Goal: Task Accomplishment & Management: Use online tool/utility

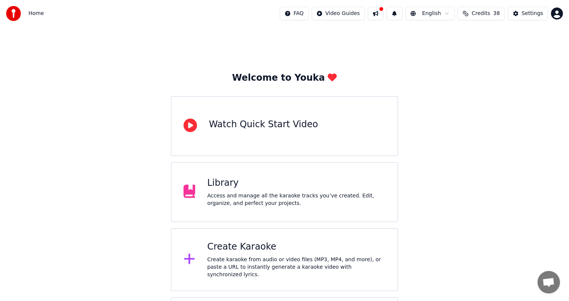
click at [238, 251] on div "Create Karaoke" at bounding box center [296, 247] width 178 height 12
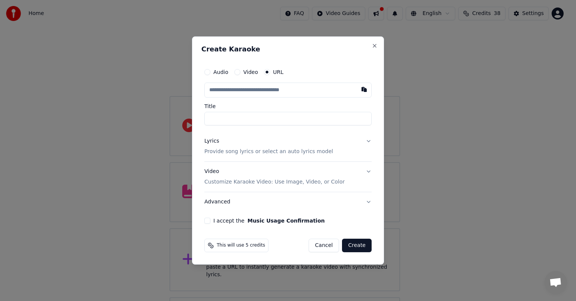
click at [215, 91] on input "text" at bounding box center [287, 89] width 167 height 15
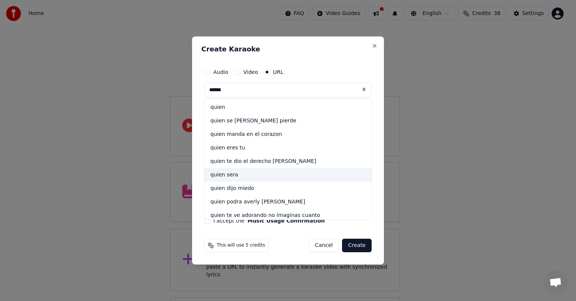
click at [219, 175] on div "quien sera" at bounding box center [287, 174] width 167 height 13
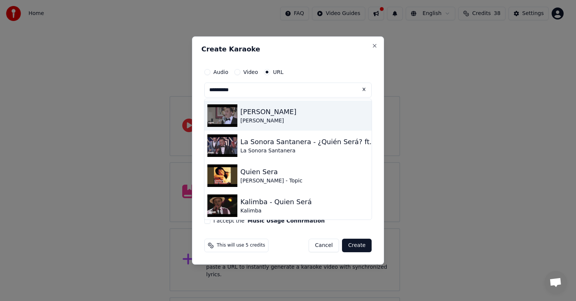
click at [232, 112] on img at bounding box center [222, 115] width 30 height 22
type input "**********"
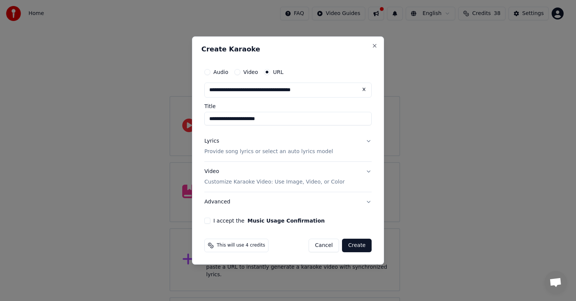
click at [202, 243] on div "This will use 4 credits Cancel Create" at bounding box center [287, 244] width 173 height 19
click at [204, 140] on div "**********" at bounding box center [287, 143] width 173 height 165
click at [202, 138] on div "**********" at bounding box center [287, 143] width 173 height 165
click at [210, 139] on div "Lyrics" at bounding box center [211, 140] width 15 height 7
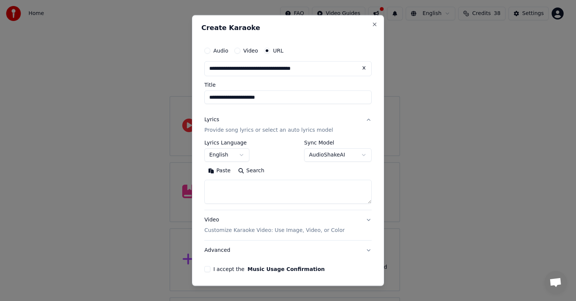
click at [213, 192] on textarea at bounding box center [287, 192] width 167 height 24
type textarea "**"
click at [205, 268] on button "I accept the Music Usage Confirmation" at bounding box center [207, 269] width 6 height 6
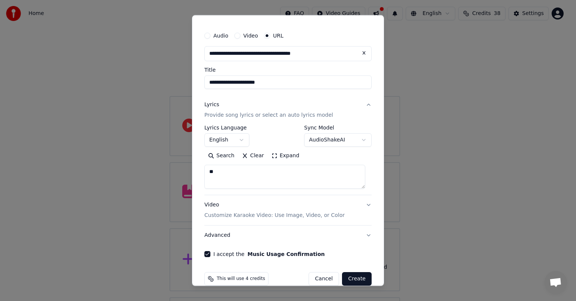
scroll to position [27, 0]
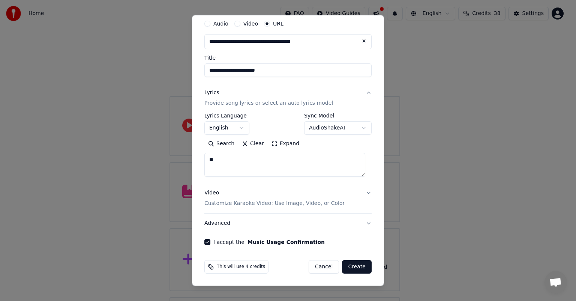
click at [349, 265] on button "Create" at bounding box center [357, 266] width 30 height 13
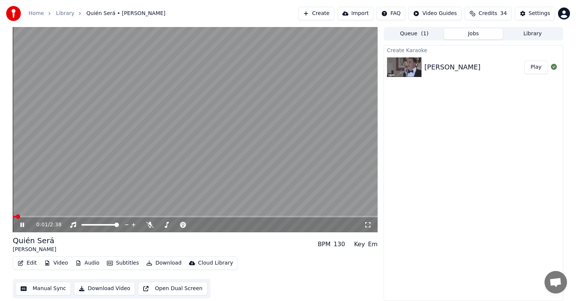
click at [151, 226] on icon at bounding box center [149, 225] width 7 height 6
click at [148, 241] on div "Quién Será [PERSON_NAME] BPM 130 Key Em" at bounding box center [195, 244] width 365 height 18
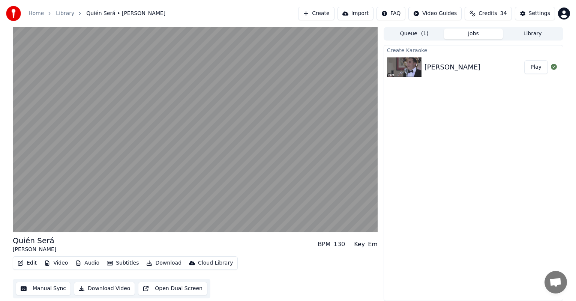
click at [144, 217] on video at bounding box center [195, 129] width 365 height 205
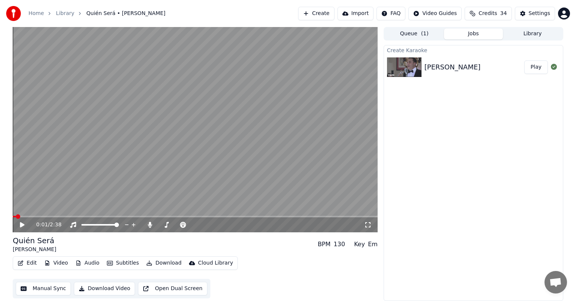
click at [21, 224] on icon at bounding box center [22, 224] width 4 height 5
click at [16, 217] on span at bounding box center [18, 216] width 4 height 4
click at [78, 239] on div "Quién Será [PERSON_NAME] BPM 130 Key Em" at bounding box center [195, 244] width 365 height 18
click at [99, 217] on span at bounding box center [99, 216] width 4 height 4
click at [151, 222] on span at bounding box center [150, 220] width 4 height 4
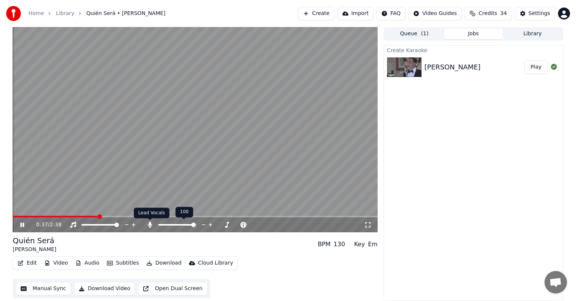
click at [150, 224] on icon at bounding box center [150, 225] width 4 height 6
click at [31, 12] on link "Home" at bounding box center [35, 13] width 15 height 7
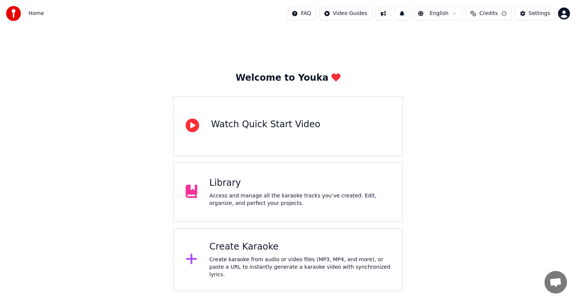
click at [242, 252] on div "Create Karaoke" at bounding box center [299, 247] width 181 height 12
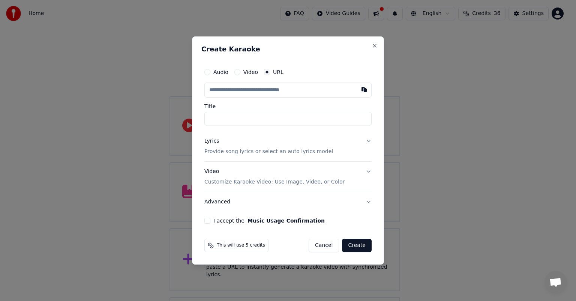
click at [213, 88] on input "text" at bounding box center [287, 89] width 167 height 15
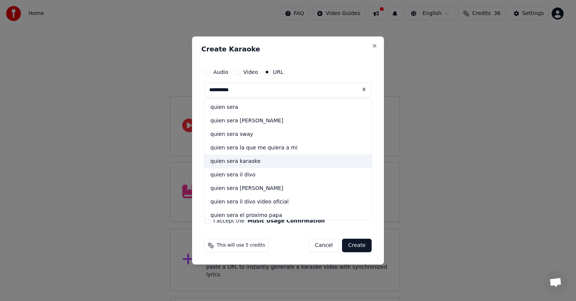
click at [229, 160] on div "quien sera karaoke" at bounding box center [287, 160] width 167 height 13
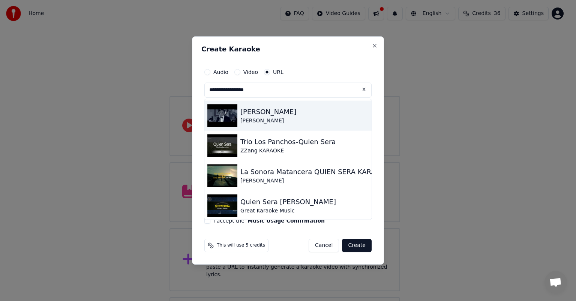
click at [247, 112] on div "[PERSON_NAME]" at bounding box center [268, 111] width 56 height 10
type input "**********"
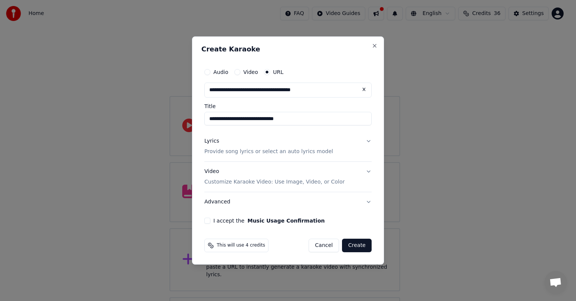
click at [211, 139] on div "Lyrics" at bounding box center [211, 140] width 15 height 7
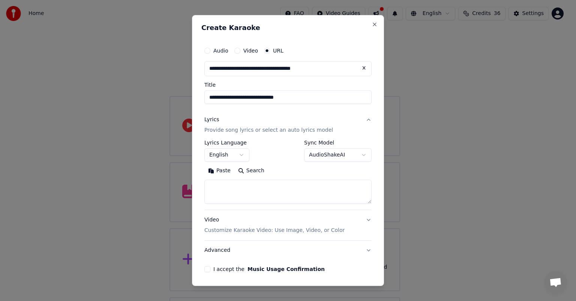
click at [219, 182] on textarea at bounding box center [287, 192] width 167 height 24
type textarea "**"
click at [202, 267] on div "**********" at bounding box center [287, 157] width 173 height 235
click at [206, 268] on button "I accept the Music Usage Confirmation" at bounding box center [207, 269] width 6 height 6
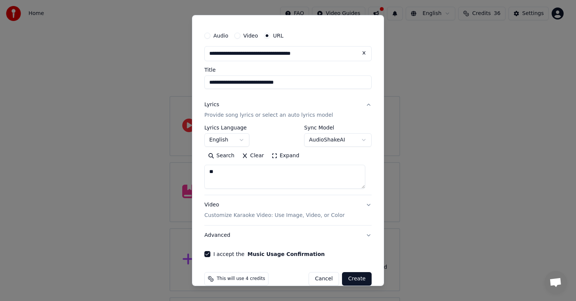
scroll to position [27, 0]
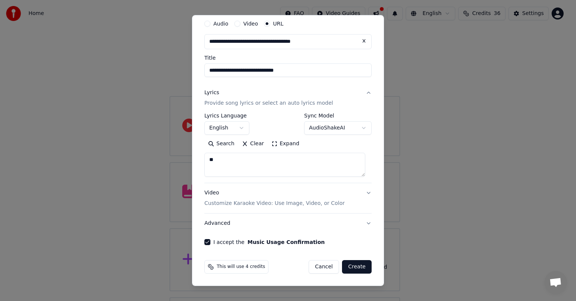
click at [351, 266] on button "Create" at bounding box center [357, 266] width 30 height 13
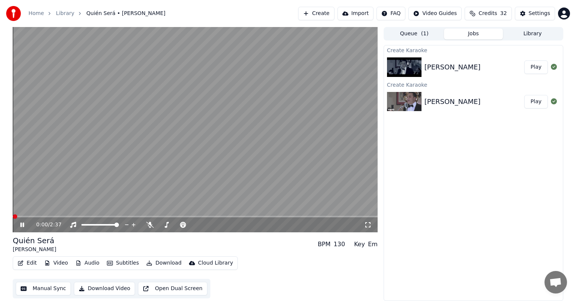
click at [148, 225] on icon at bounding box center [149, 225] width 7 height 6
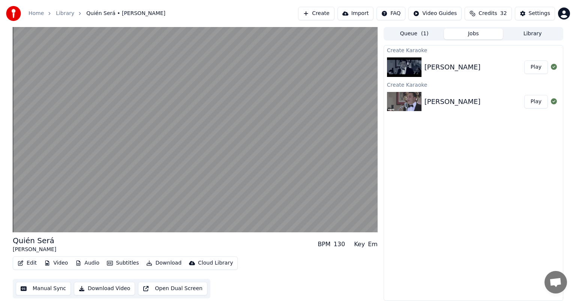
click at [94, 244] on div "Quién Será [PERSON_NAME] BPM 130 Key Em" at bounding box center [195, 244] width 365 height 18
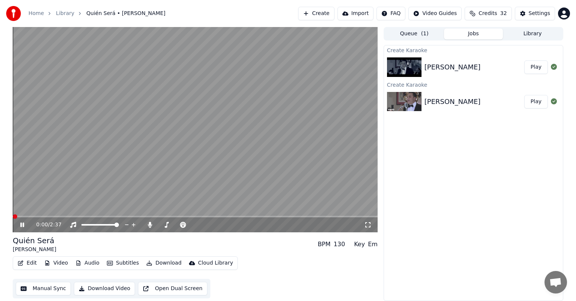
click at [93, 238] on div "Quién Será [PERSON_NAME] BPM 130 Key Em" at bounding box center [195, 244] width 365 height 18
click at [23, 225] on icon at bounding box center [22, 224] width 4 height 4
click at [15, 215] on span at bounding box center [15, 216] width 4 height 4
click at [162, 262] on button "Download" at bounding box center [163, 263] width 41 height 10
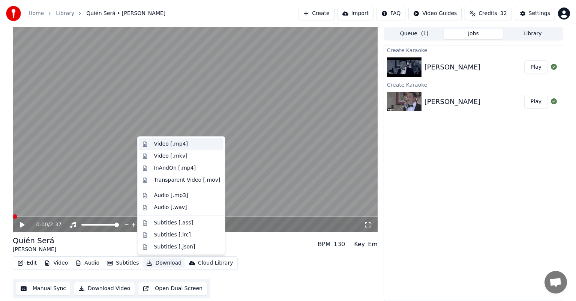
click at [169, 142] on div "Video [.mp4]" at bounding box center [171, 143] width 34 height 7
